Goal: Information Seeking & Learning: Learn about a topic

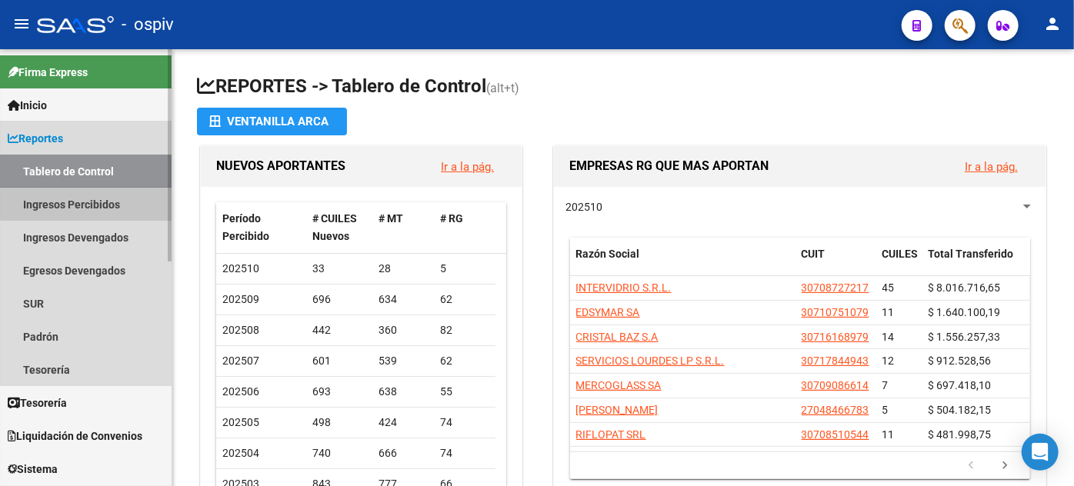
click at [90, 196] on link "Ingresos Percibidos" at bounding box center [85, 204] width 171 height 33
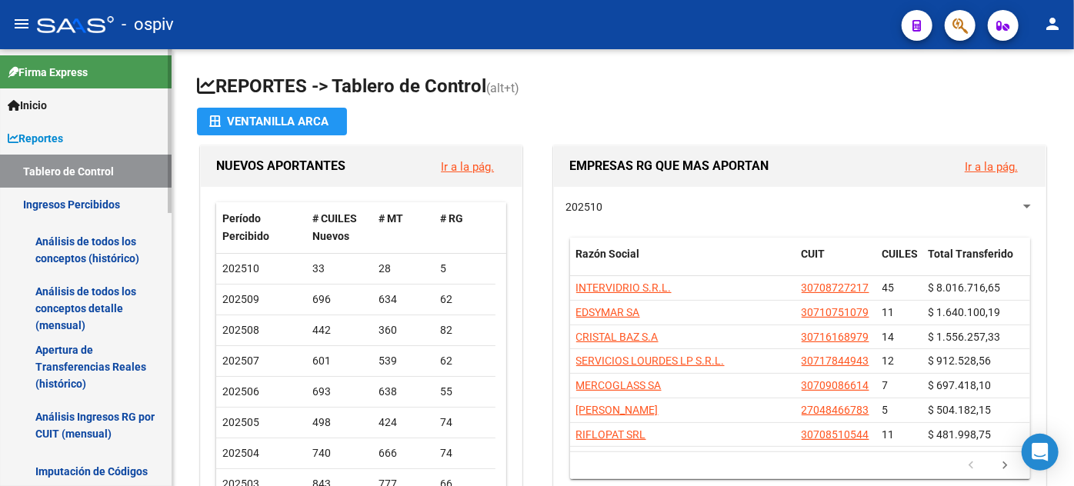
click at [84, 260] on link "Análisis de todos los conceptos (histórico)" at bounding box center [85, 250] width 171 height 58
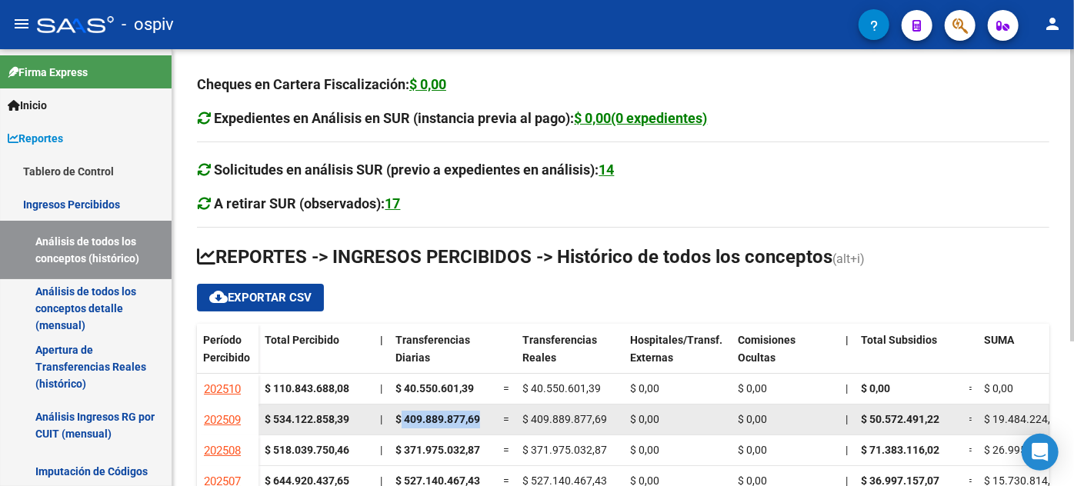
drag, startPoint x: 398, startPoint y: 416, endPoint x: 491, endPoint y: 425, distance: 93.4
click at [491, 425] on datatable-body-cell "$ 409.889.877,69" at bounding box center [443, 420] width 108 height 30
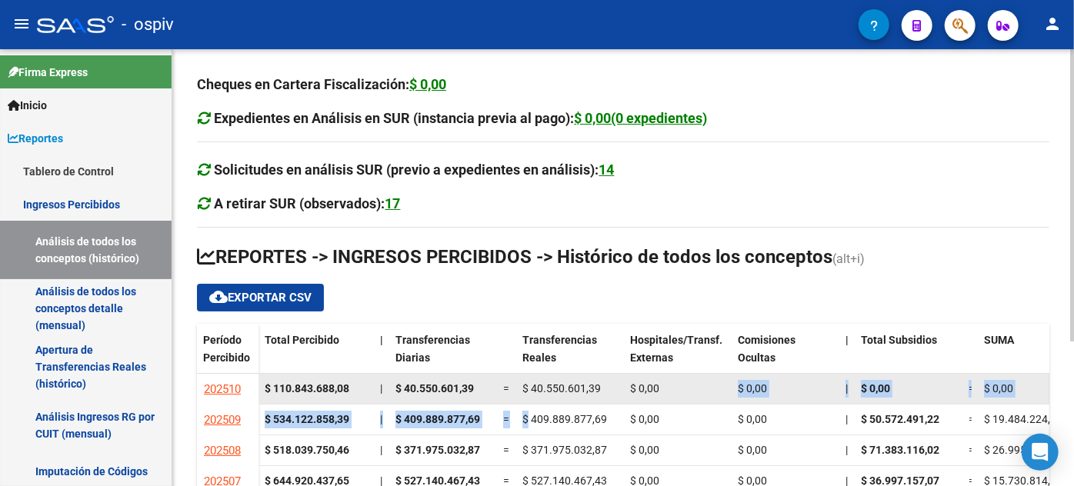
drag, startPoint x: 529, startPoint y: 417, endPoint x: 681, endPoint y: 401, distance: 152.4
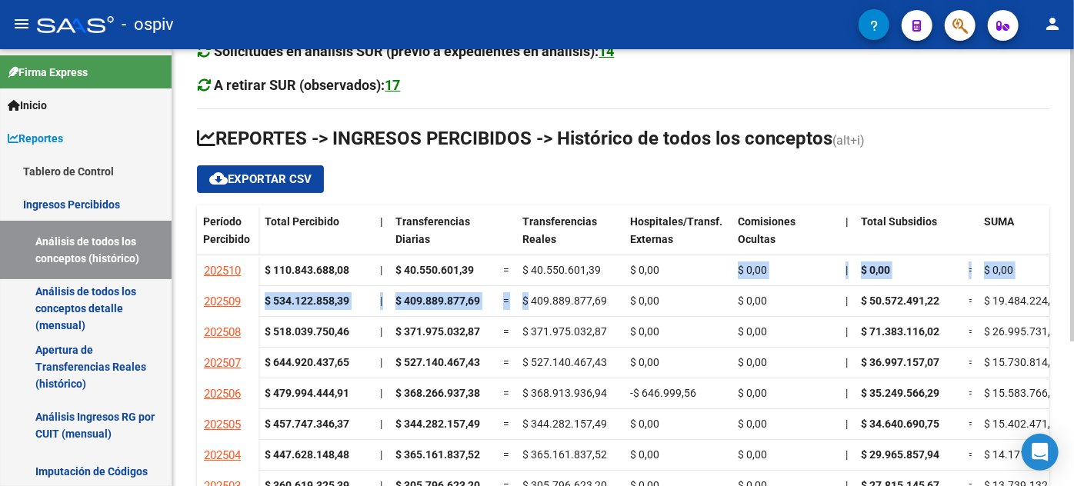
scroll to position [217, 0]
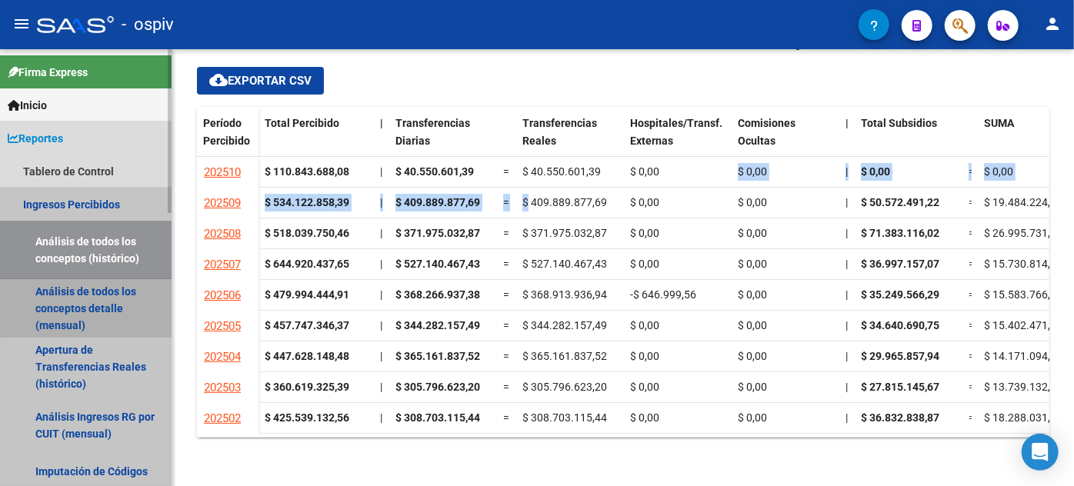
click at [117, 298] on link "Análisis de todos los conceptos detalle (mensual)" at bounding box center [85, 308] width 171 height 58
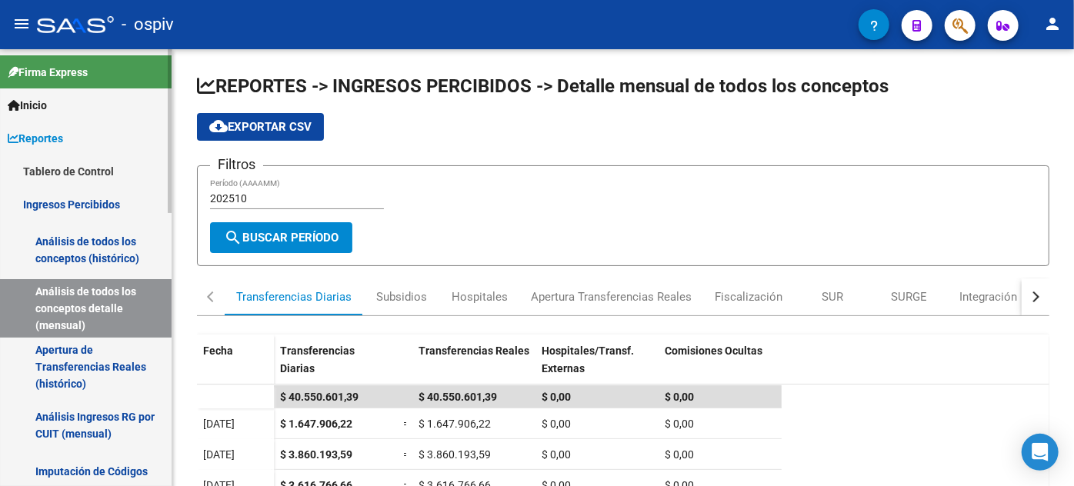
click at [79, 355] on link "Apertura de Transferencias Reales (histórico)" at bounding box center [85, 367] width 171 height 58
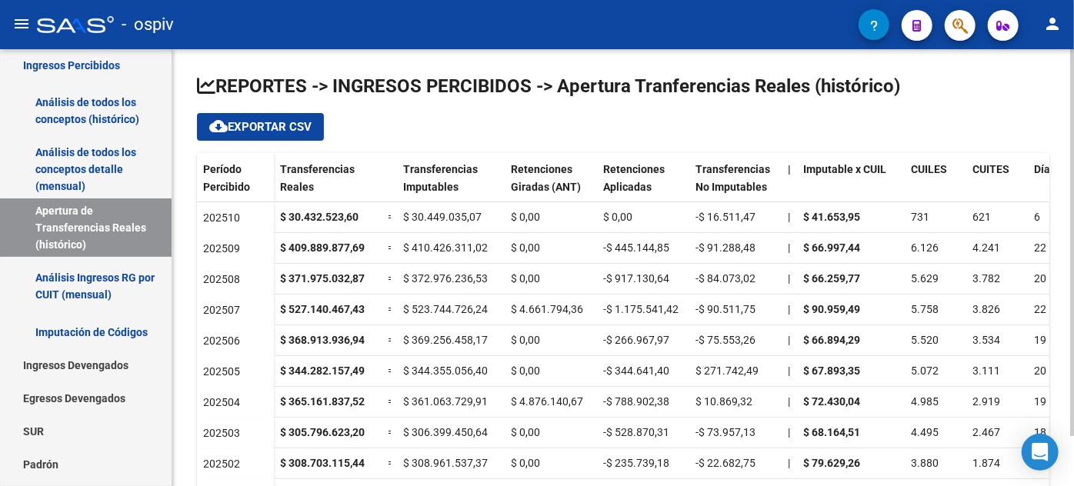
scroll to position [2, 0]
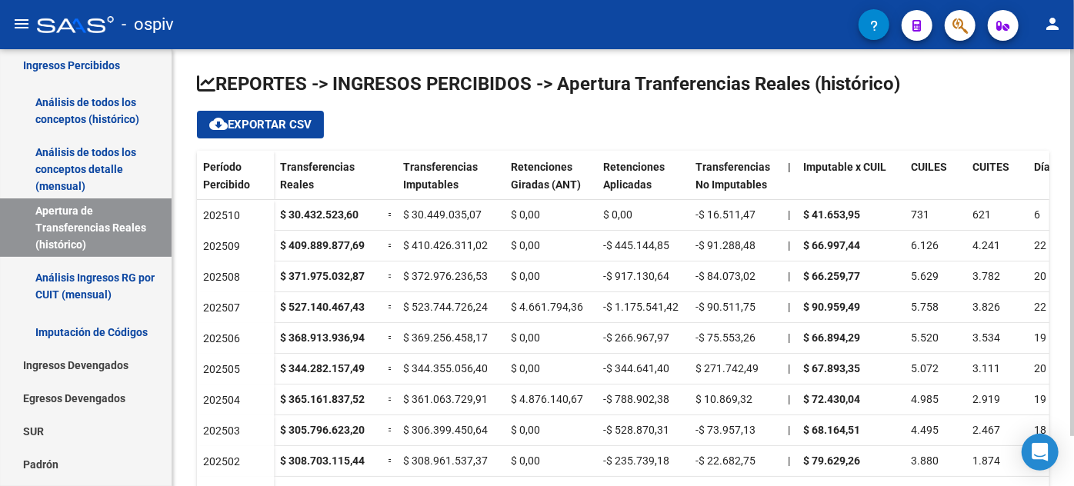
click at [1062, 211] on div at bounding box center [1072, 245] width 4 height 387
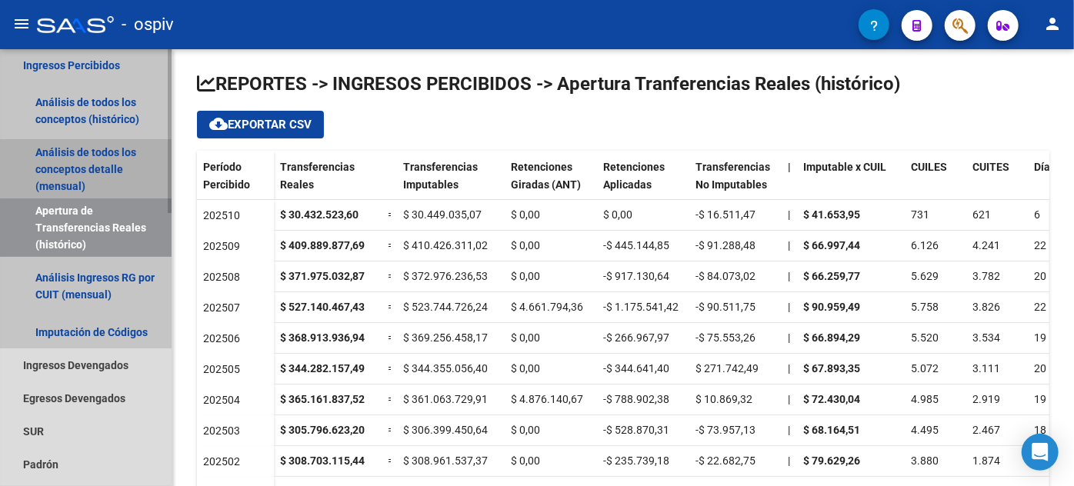
click at [96, 151] on link "Análisis de todos los conceptos detalle (mensual)" at bounding box center [85, 169] width 171 height 58
